Goal: Task Accomplishment & Management: Complete application form

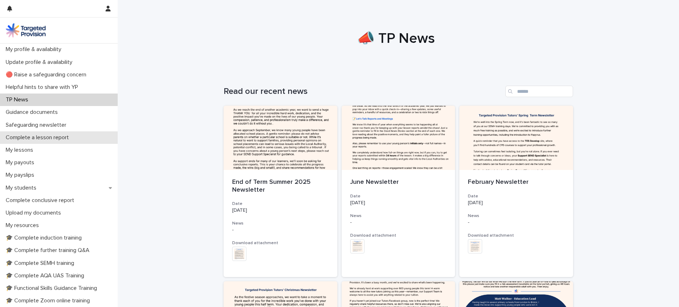
click at [61, 137] on p "Complete a lesson report" at bounding box center [39, 137] width 72 height 7
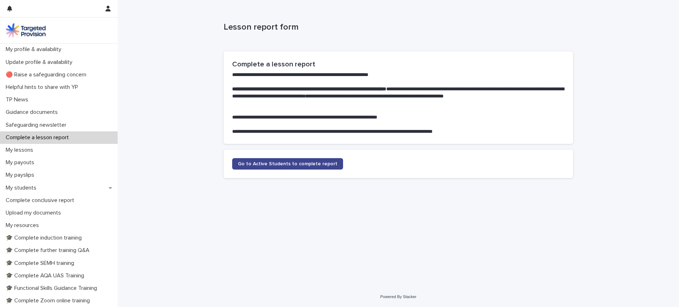
click at [303, 161] on span "Go to Active Students to complete report" at bounding box center [288, 163] width 100 height 5
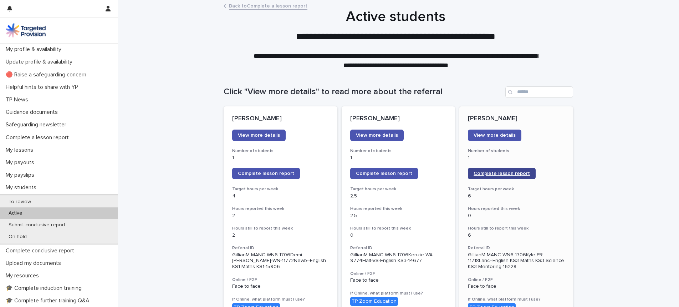
click at [516, 173] on span "Complete lesson report" at bounding box center [502, 173] width 56 height 5
